Goal: Navigation & Orientation: Find specific page/section

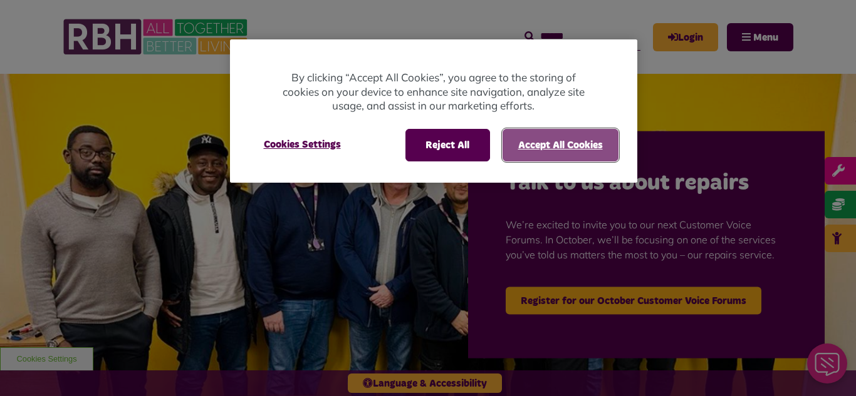
click at [544, 142] on button "Accept All Cookies" at bounding box center [560, 145] width 116 height 33
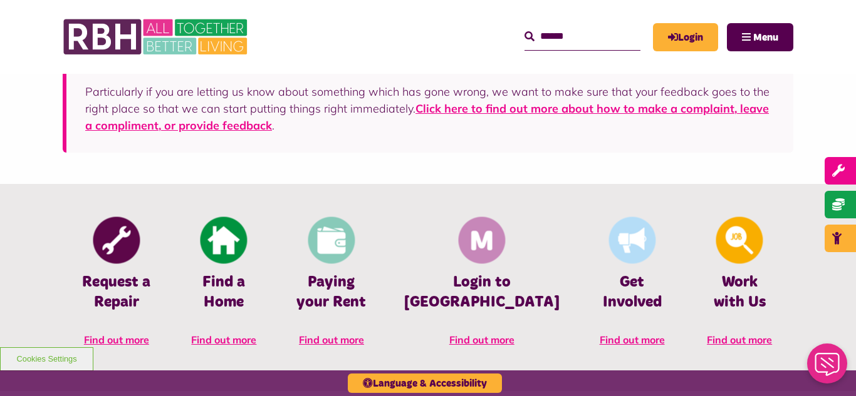
scroll to position [472, 0]
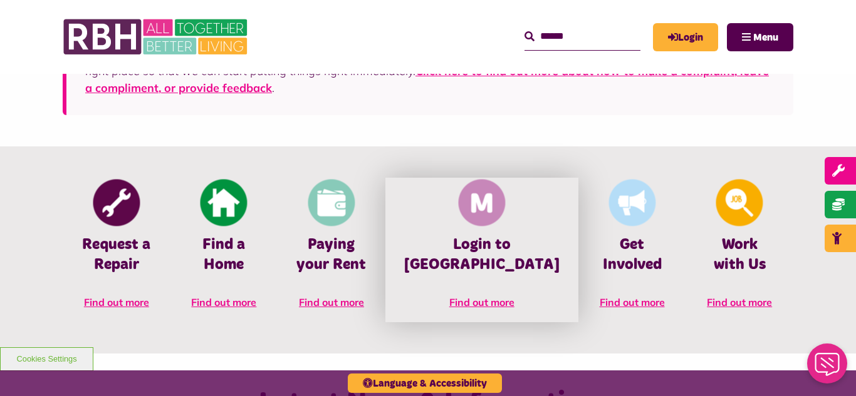
click at [510, 234] on link "Login to [GEOGRAPHIC_DATA] Find out more" at bounding box center [481, 250] width 193 height 144
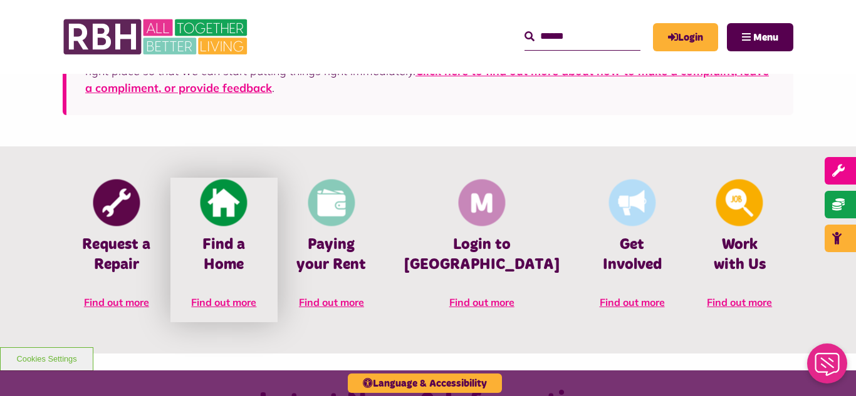
click at [228, 289] on link "Find a Home Find out more" at bounding box center [224, 250] width 108 height 144
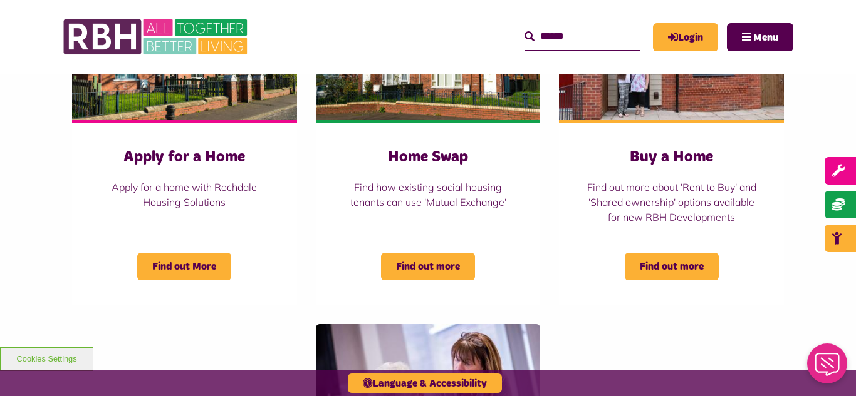
scroll to position [557, 0]
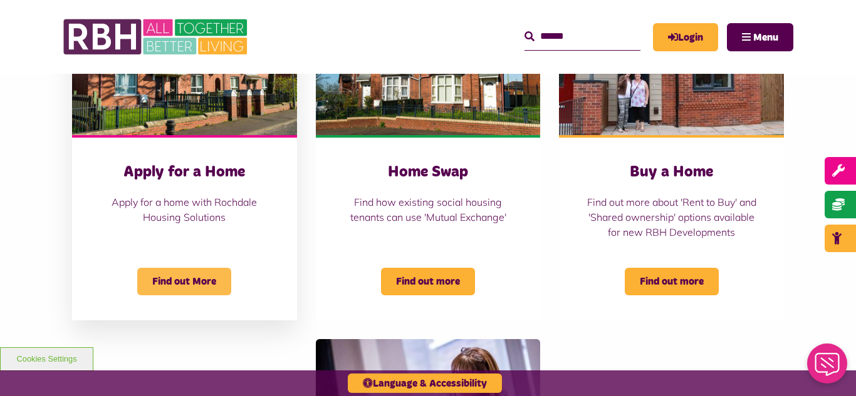
click at [199, 281] on span "Find out More" at bounding box center [184, 282] width 94 height 28
